Goal: Submit feedback/report problem

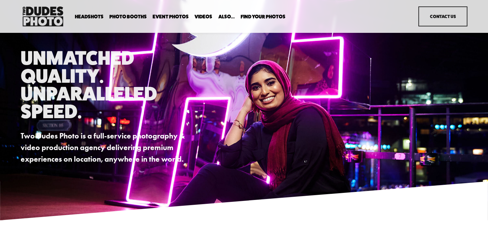
click at [446, 18] on link "Contact Us" at bounding box center [442, 16] width 49 height 20
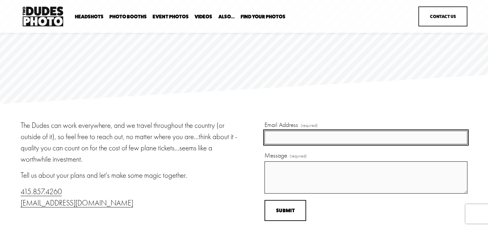
click at [307, 136] on input "Email Address (required)" at bounding box center [365, 137] width 203 height 13
type input "zhardman@rsna.org"
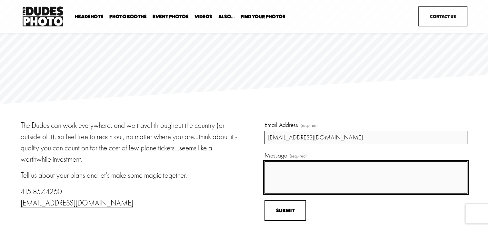
click at [303, 168] on textarea "Message (required)" at bounding box center [365, 178] width 203 height 32
click at [338, 167] on textarea "I had headshots taken during PCMA CL" at bounding box center [365, 178] width 203 height 32
click at [383, 168] on textarea "I had headshots taken during 2025 PCMA CL" at bounding box center [365, 178] width 203 height 32
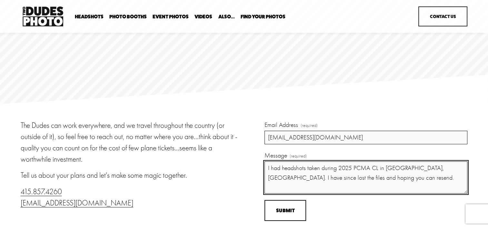
click at [373, 181] on textarea "I had headshots taken during 2025 PCMA CL in Houston, TX. I have since lost the…" at bounding box center [365, 178] width 203 height 32
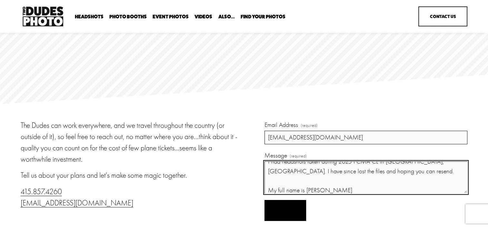
type textarea "I had headshots taken during 2025 PCMA CL in Houston, TX. I have since lost the…"
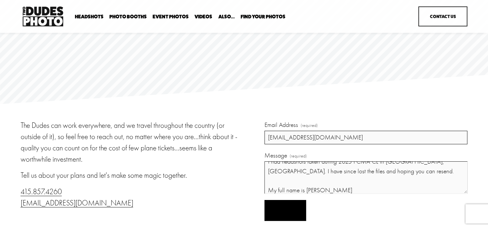
click at [285, 207] on button "Submit Submit" at bounding box center [285, 210] width 42 height 21
